Goal: Information Seeking & Learning: Learn about a topic

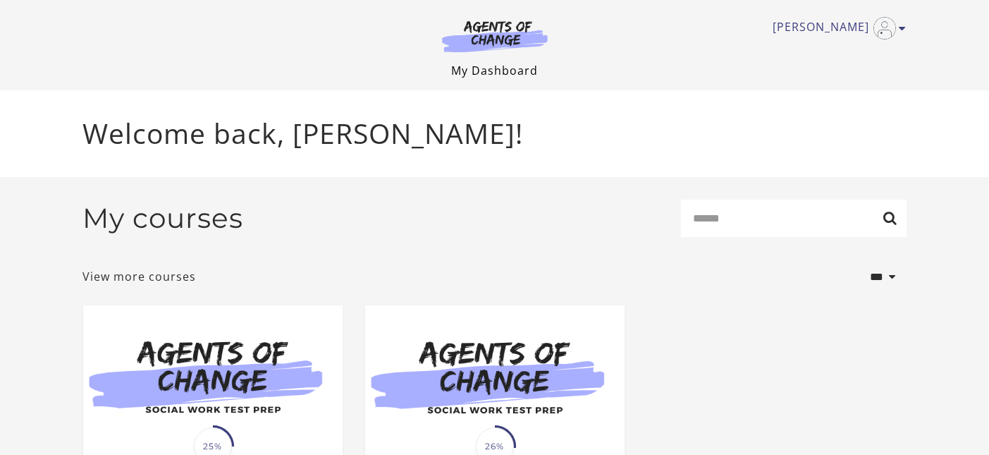
click at [490, 65] on link "My Dashboard" at bounding box center [494, 71] width 87 height 16
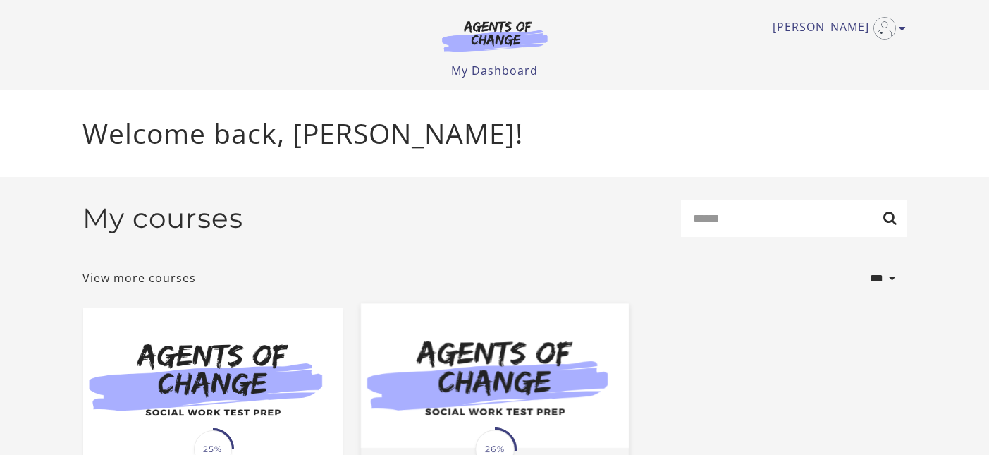
scroll to position [192, 0]
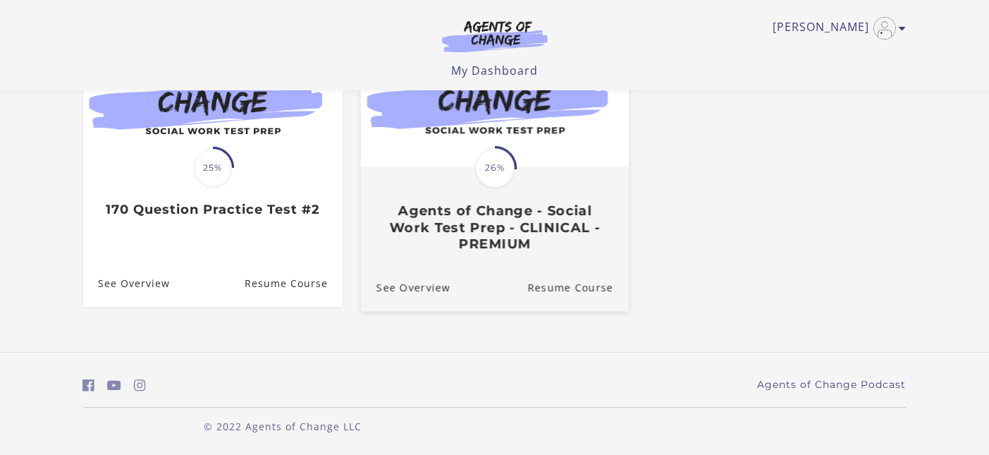
click at [484, 199] on div "Translation missing: en.liquid.partials.dashboard_course_card.progress_descript…" at bounding box center [494, 210] width 268 height 84
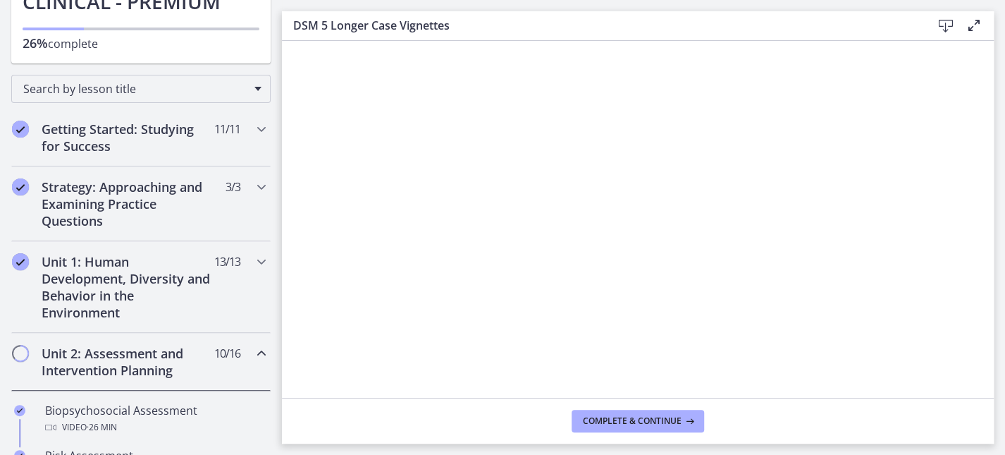
scroll to position [163, 0]
